Goal: Find specific page/section: Find specific page/section

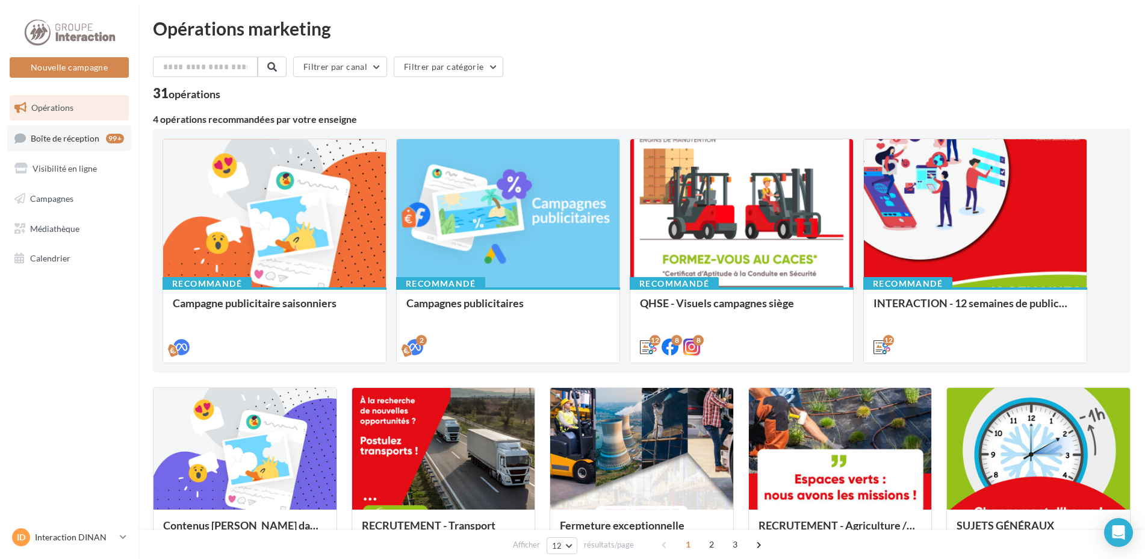
click at [72, 137] on span "Boîte de réception" at bounding box center [65, 137] width 69 height 10
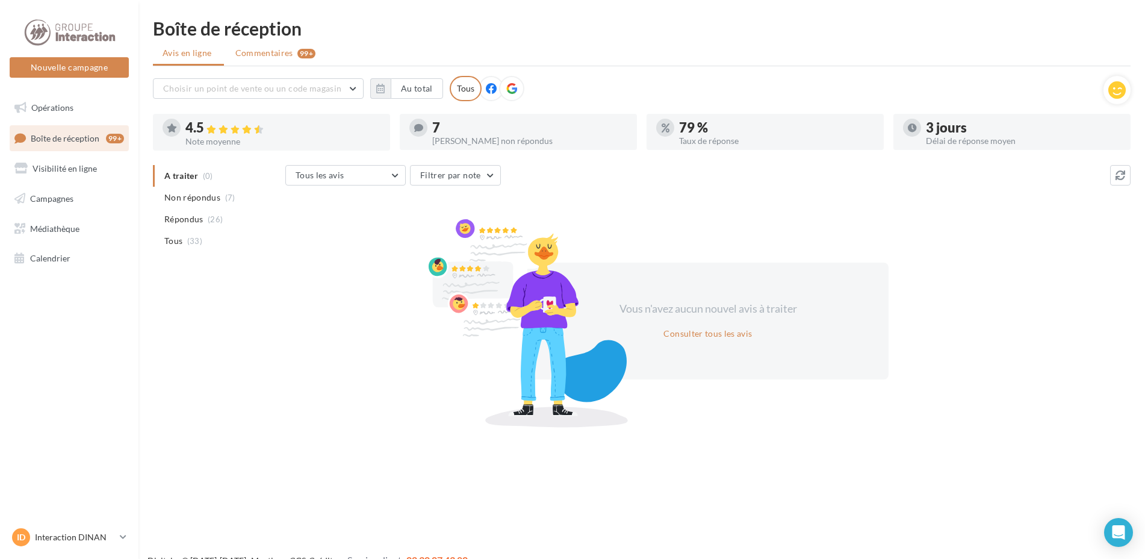
click at [287, 51] on span "Commentaires" at bounding box center [264, 53] width 58 height 12
